Goal: Information Seeking & Learning: Learn about a topic

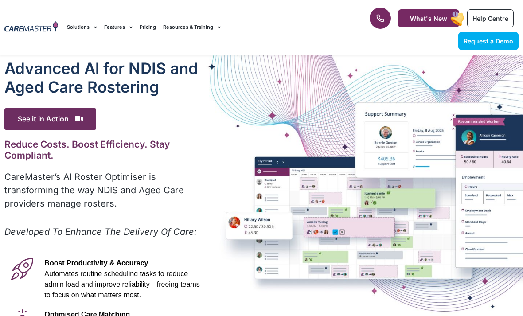
click at [168, 283] on span "Automates routine scheduling tasks to reduce admin load and improve reliability…" at bounding box center [121, 284] width 155 height 29
click at [228, 303] on div "Advanced Al for NDIS and Aged Care Rostering See it in Action Video Player [URL…" at bounding box center [261, 284] width 523 height 460
click at [460, 306] on div "Advanced Al for NDIS and Aged Care Rostering See it in Action Video Player [URL…" at bounding box center [261, 284] width 523 height 460
click at [414, 220] on div "Advanced Al for NDIS and Aged Care Rostering See it in Action Video Player [URL…" at bounding box center [261, 284] width 523 height 460
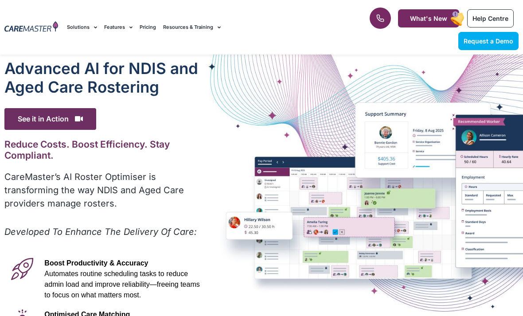
click at [248, 221] on div "Advanced Al for NDIS and Aged Care Rostering See it in Action Video Player [URL…" at bounding box center [261, 284] width 523 height 460
click at [245, 229] on div "Advanced Al for NDIS and Aged Care Rostering See it in Action Video Player [URL…" at bounding box center [261, 284] width 523 height 460
click at [331, 274] on div "Advanced Al for NDIS and Aged Care Rostering See it in Action Video Player [URL…" at bounding box center [261, 284] width 523 height 460
click at [334, 271] on div "Advanced Al for NDIS and Aged Care Rostering See it in Action Video Player [URL…" at bounding box center [261, 284] width 523 height 460
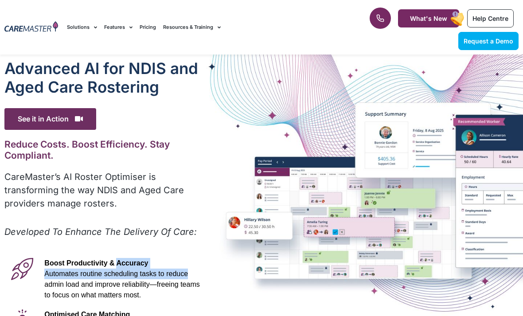
click at [327, 257] on div "Advanced Al for NDIS and Aged Care Rostering See it in Action Video Player [URL…" at bounding box center [261, 284] width 523 height 460
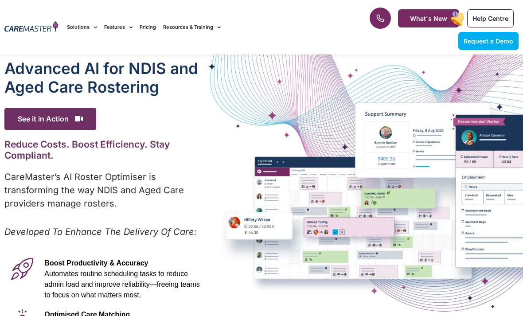
click at [339, 265] on div "Advanced Al for NDIS and Aged Care Rostering See it in Action Video Player [URL…" at bounding box center [261, 284] width 523 height 460
